Goal: Find specific page/section

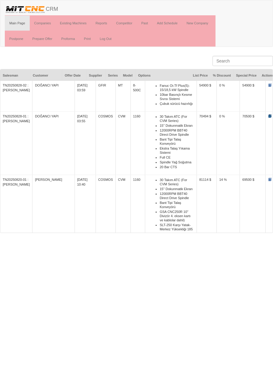
click at [268, 115] on span at bounding box center [269, 115] width 3 height 3
click at [268, 117] on span at bounding box center [269, 115] width 3 height 3
click at [268, 115] on span at bounding box center [269, 115] width 3 height 3
click at [268, 86] on span at bounding box center [269, 84] width 3 height 3
